Goal: Obtain resource: Obtain resource

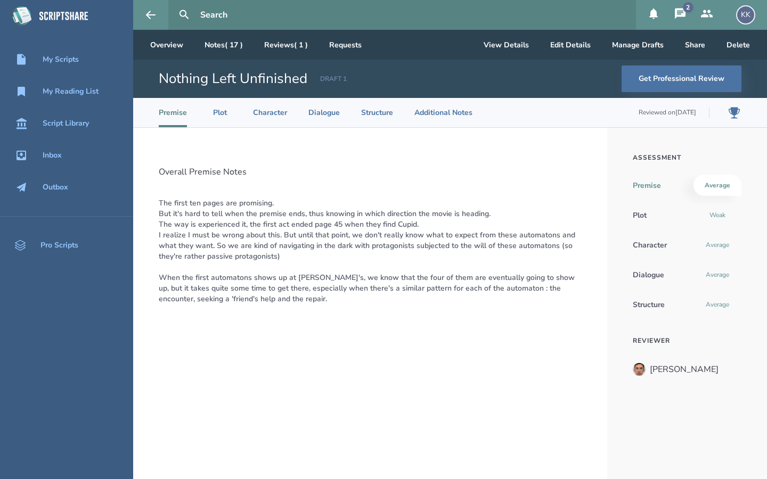
drag, startPoint x: 680, startPoint y: 12, endPoint x: 680, endPoint y: 421, distance: 409.1
click at [680, 12] on icon at bounding box center [680, 13] width 13 height 13
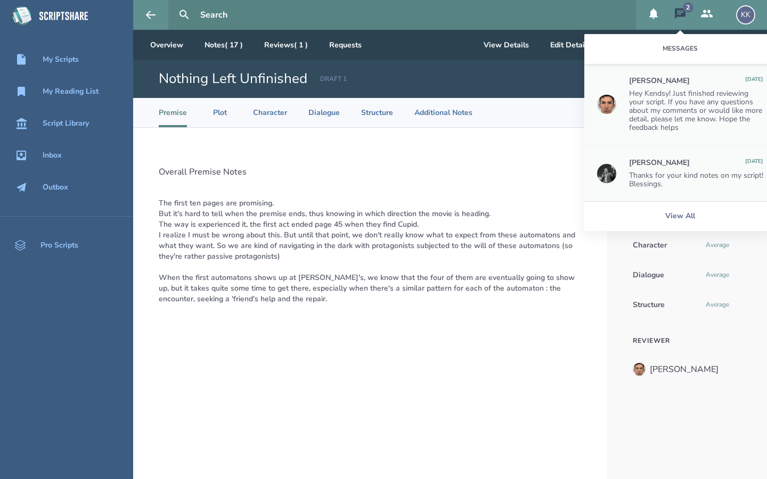
click at [695, 181] on div "Thanks for your kind notes on my script! Blessings." at bounding box center [696, 180] width 134 height 17
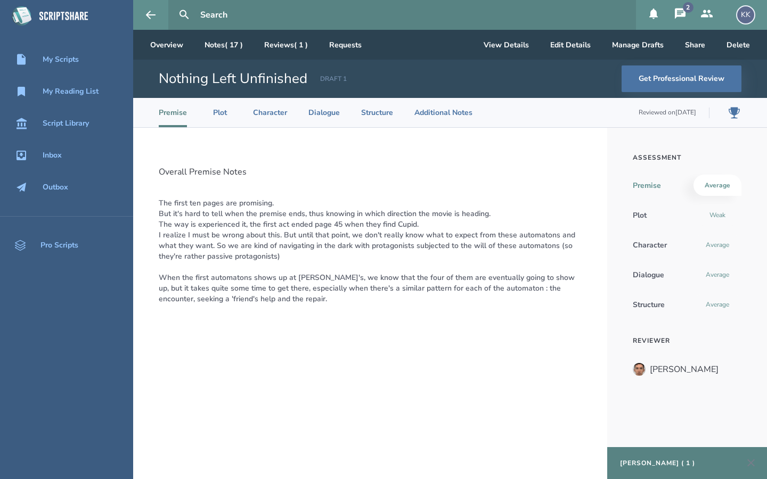
click at [647, 464] on div "[PERSON_NAME] ( 1 )" at bounding box center [657, 463] width 75 height 9
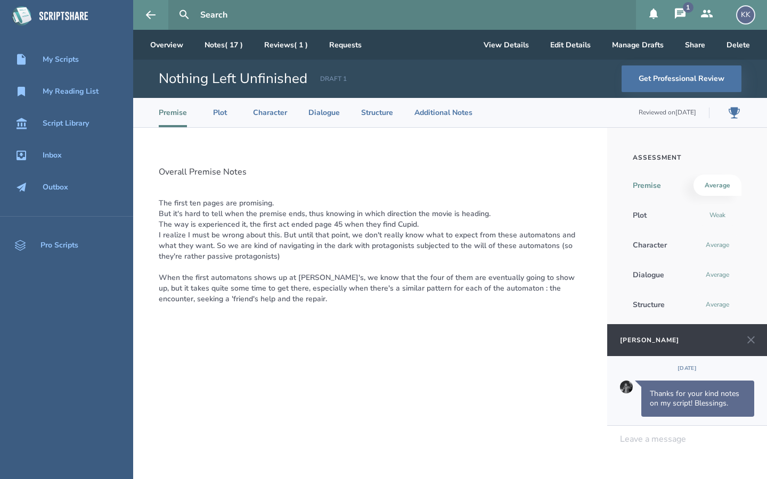
click at [649, 444] on div at bounding box center [688, 440] width 134 height 10
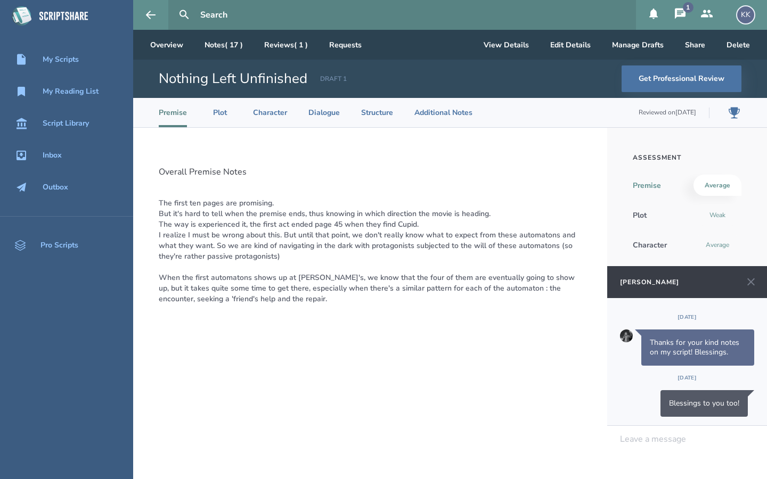
click at [682, 7] on icon at bounding box center [680, 13] width 13 height 13
click at [536, 183] on div "Overall Premise Notes The first ten pages are promising. But it's hard to tell …" at bounding box center [370, 304] width 474 height 352
click at [297, 46] on link "Reviews ( 1 )" at bounding box center [286, 45] width 61 height 30
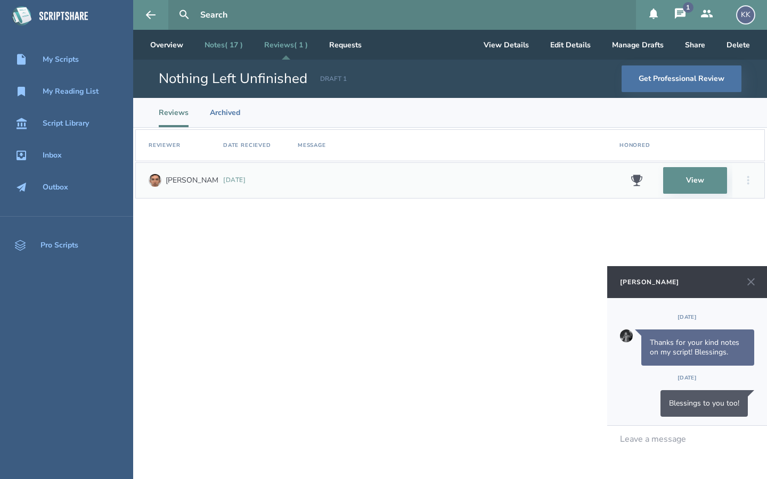
click at [227, 46] on link "Notes ( 17 )" at bounding box center [223, 45] width 55 height 30
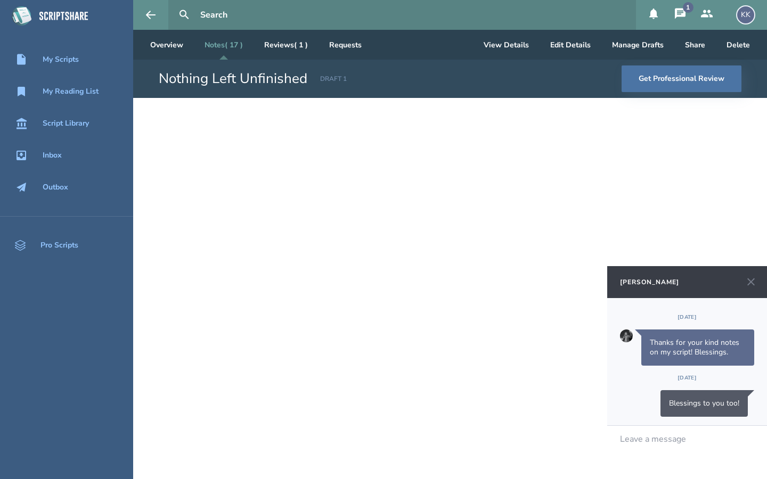
click at [751, 285] on icon at bounding box center [751, 282] width 13 height 13
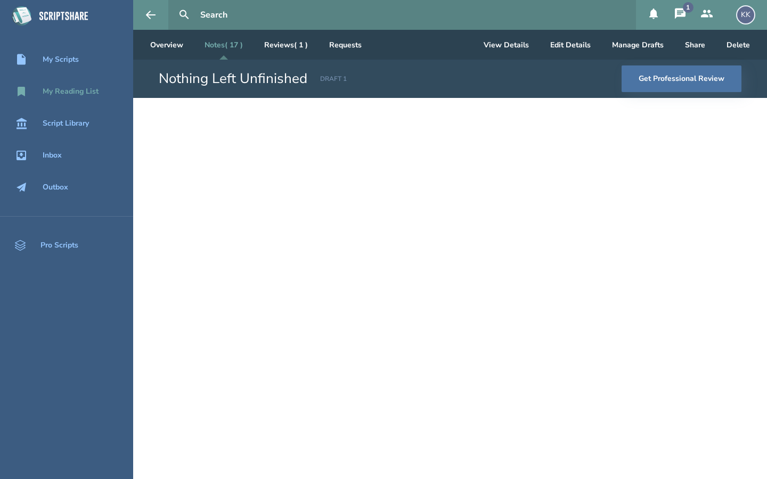
click at [70, 88] on div "My Reading List" at bounding box center [71, 91] width 56 height 9
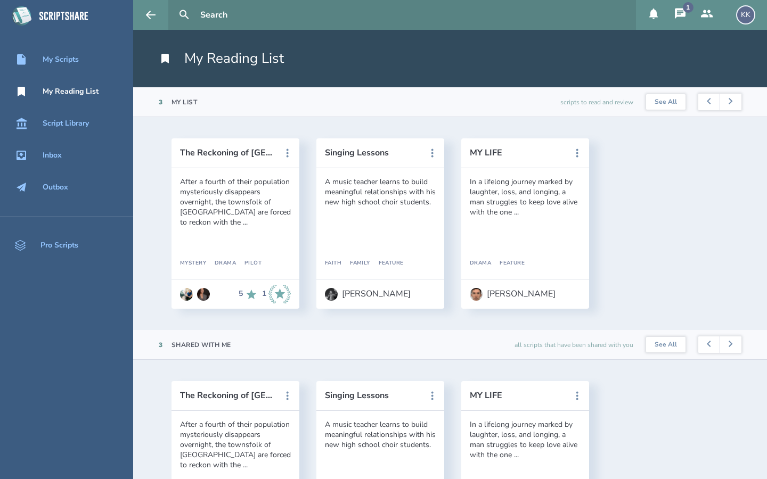
click at [767, 178] on div "The Reckoning of [GEOGRAPHIC_DATA] After a fourth of their population mysteriou…" at bounding box center [450, 223] width 634 height 213
click at [76, 126] on div "Script Library" at bounding box center [66, 123] width 46 height 9
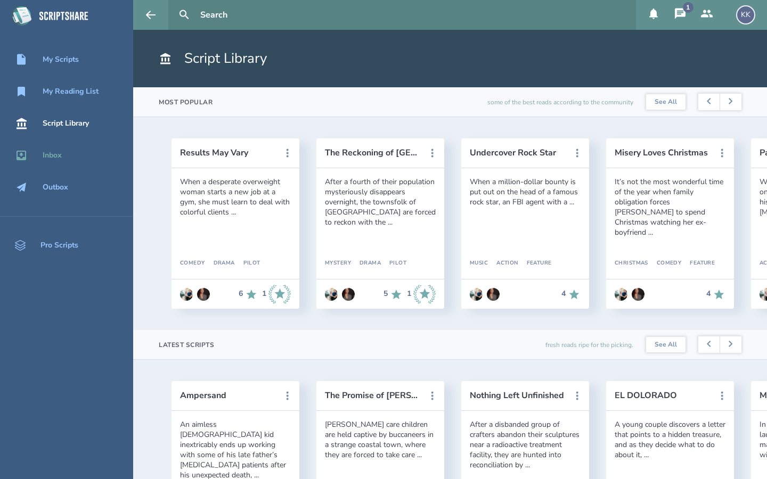
click at [62, 153] on div "Inbox" at bounding box center [66, 155] width 133 height 13
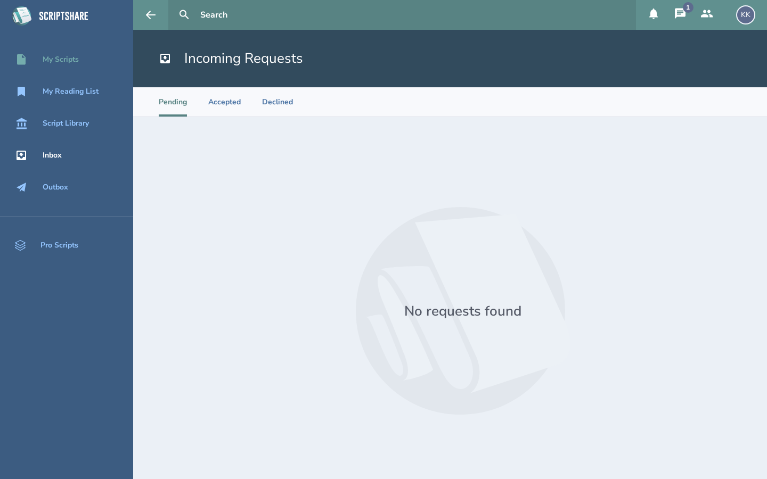
click at [66, 64] on div "My Scripts" at bounding box center [61, 59] width 36 height 9
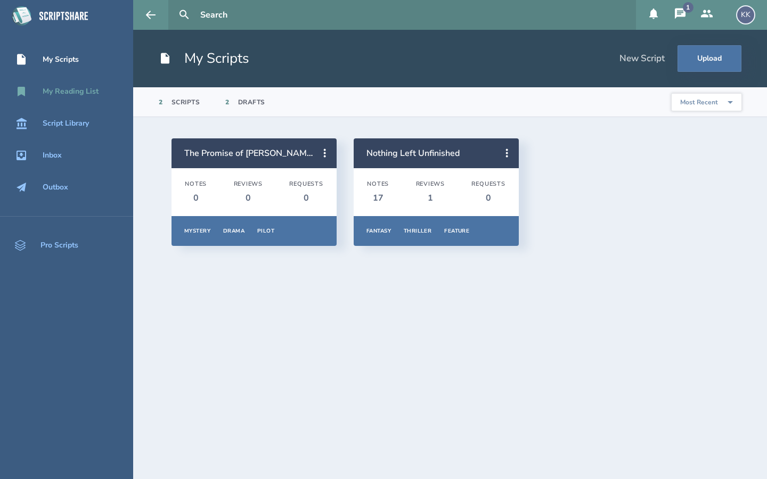
click at [67, 87] on div "My Reading List" at bounding box center [71, 91] width 56 height 9
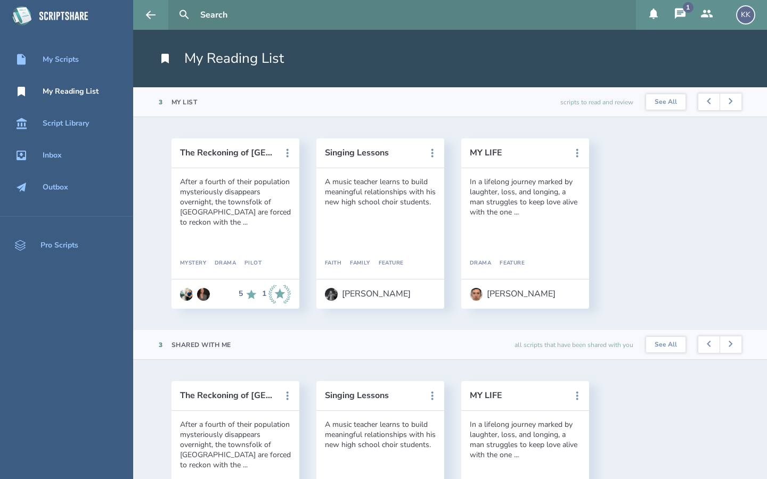
click at [767, 292] on div "The Reckoning of [GEOGRAPHIC_DATA] After a fourth of their population mysteriou…" at bounding box center [450, 223] width 634 height 213
click at [45, 119] on div "Script Library" at bounding box center [66, 123] width 46 height 9
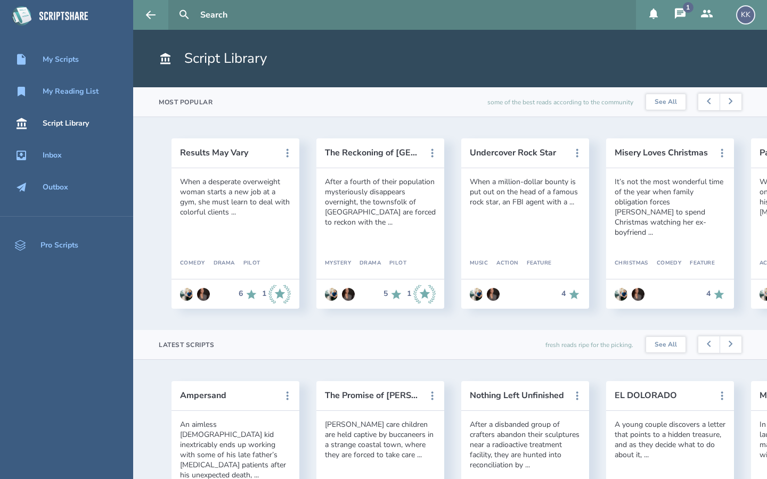
click at [266, 371] on div "Ampersand An aimless [DEMOGRAPHIC_DATA] kid inextricably ends up working with s…" at bounding box center [450, 466] width 634 height 213
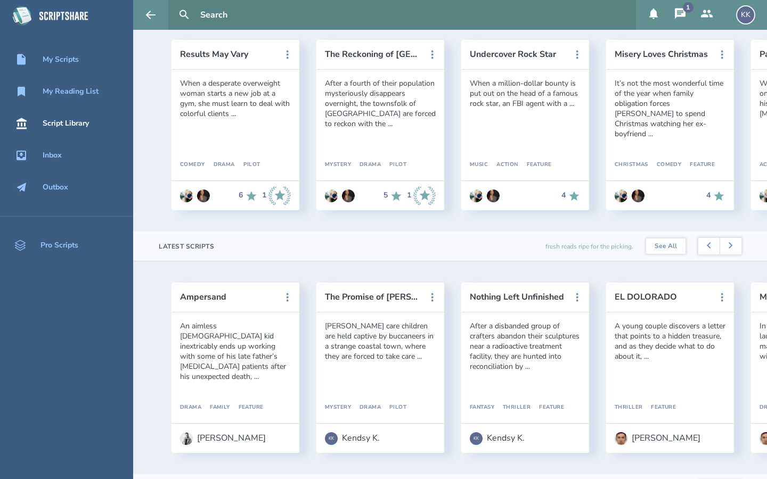
scroll to position [107, 0]
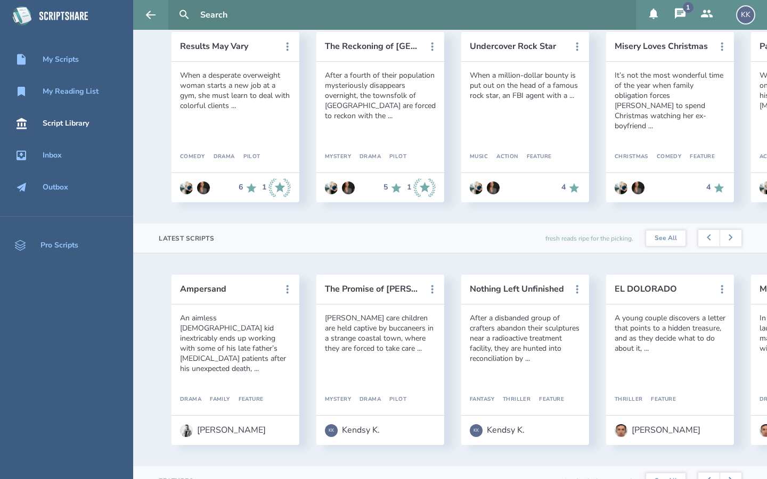
click at [243, 370] on div "An aimless [DEMOGRAPHIC_DATA] kid inextricably ends up working with some of his…" at bounding box center [236, 360] width 128 height 111
click at [211, 291] on button "Ampersand" at bounding box center [228, 289] width 96 height 10
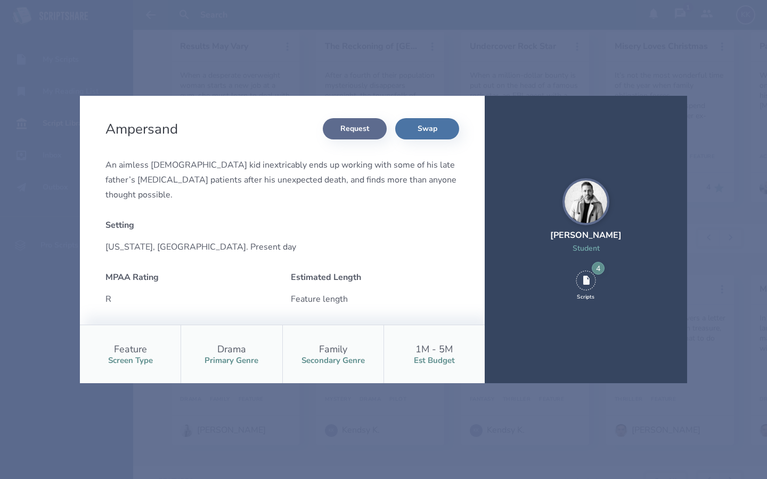
click at [354, 130] on button "Request" at bounding box center [355, 128] width 64 height 21
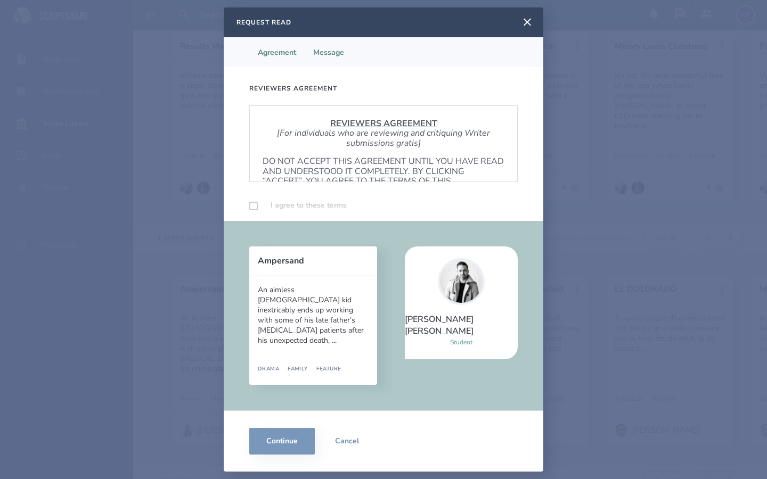
click at [335, 53] on li "Message" at bounding box center [329, 52] width 48 height 30
click at [277, 52] on li "Agreement" at bounding box center [276, 52] width 55 height 30
click at [364, 200] on div "I agree to these terms" at bounding box center [383, 205] width 268 height 13
click at [392, 162] on p "DO NOT ACCEPT THIS AGREEMENT UNTIL YOU HAVE READ AND UNDERSTOOD IT COMPLETELY. …" at bounding box center [384, 176] width 242 height 39
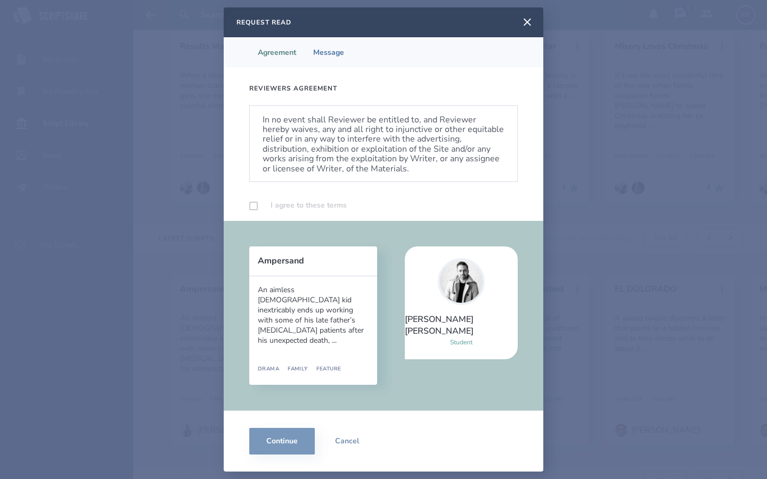
scroll to position [645, 0]
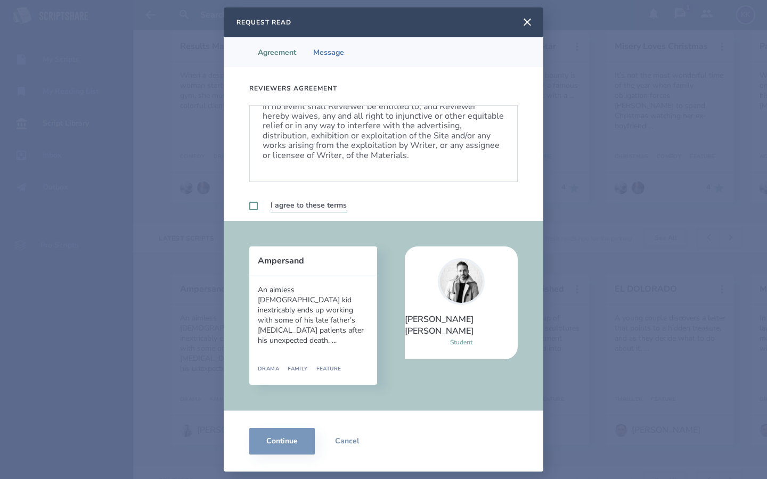
click at [252, 210] on div "I agree to these terms" at bounding box center [383, 205] width 268 height 13
click at [254, 207] on label at bounding box center [253, 206] width 9 height 9
checkbox input "true"
click at [355, 439] on button "Cancel" at bounding box center [347, 441] width 64 height 27
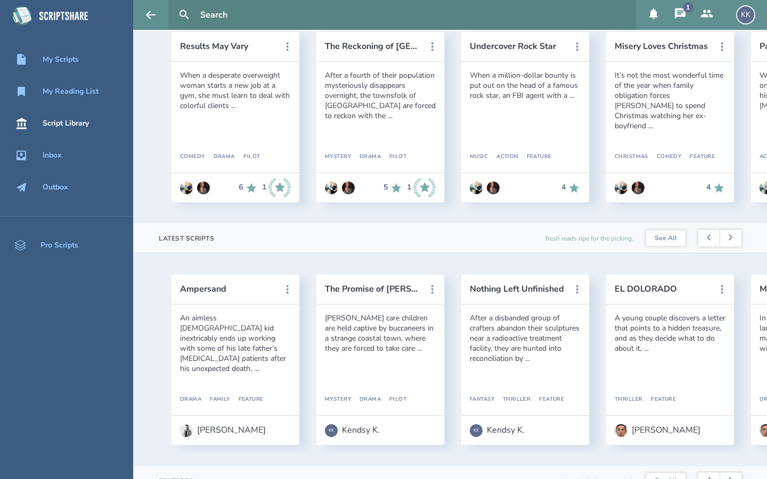
click at [767, 242] on section "Latest Scripts fresh reads ripe for the picking. See All" at bounding box center [450, 239] width 634 height 30
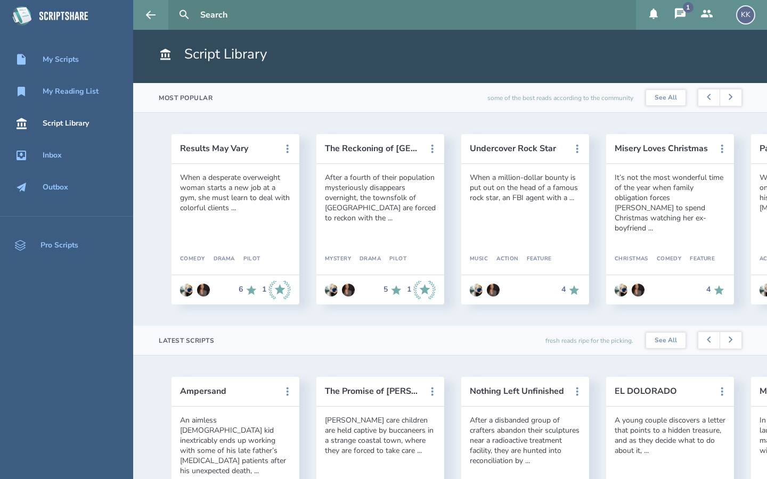
scroll to position [0, 0]
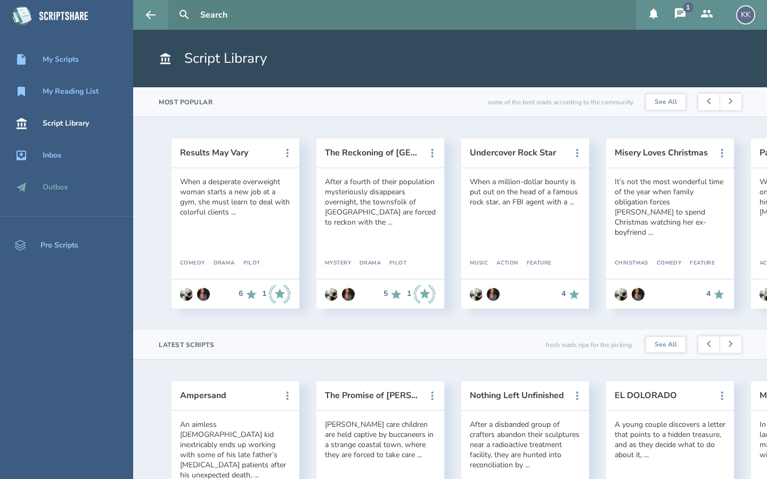
click at [68, 191] on div "Outbox" at bounding box center [66, 187] width 133 height 13
